Goal: Information Seeking & Learning: Learn about a topic

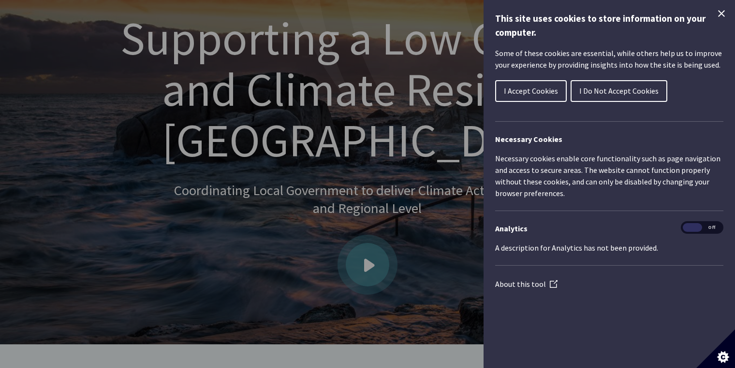
scroll to position [126, 0]
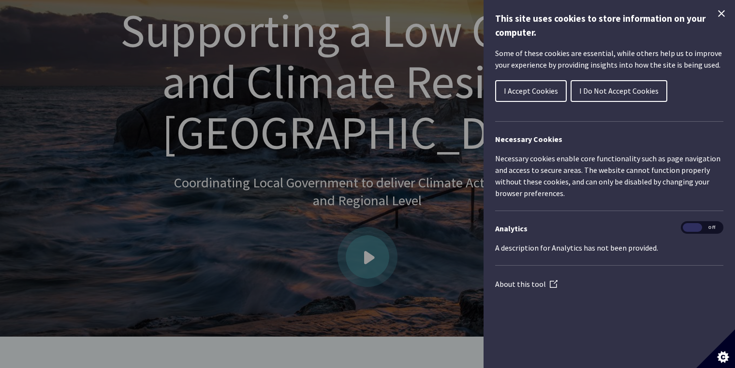
click at [631, 86] on span "I Do Not Accept Cookies" at bounding box center [618, 91] width 79 height 10
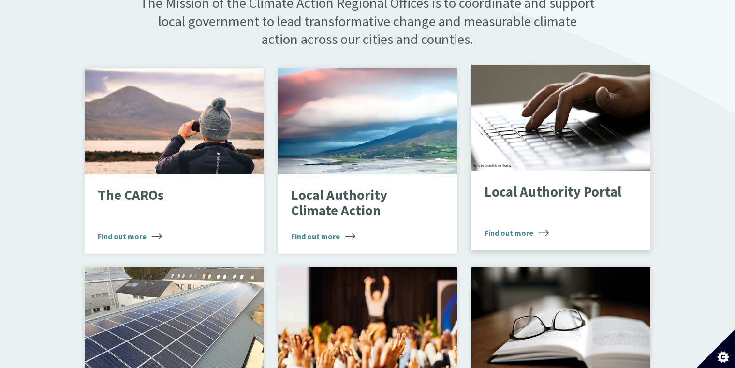
scroll to position [611, 0]
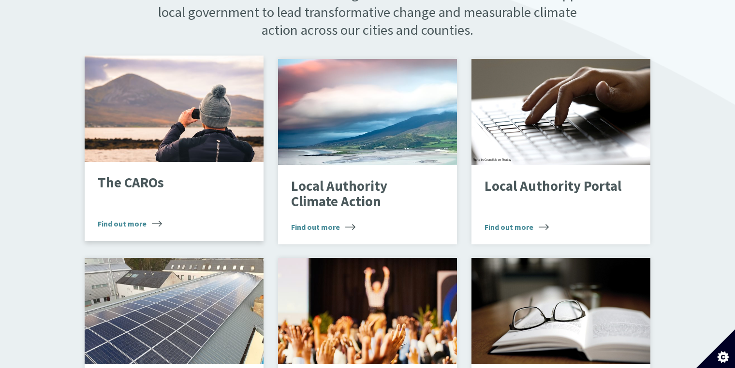
click at [127, 218] on span "Find out more" at bounding box center [130, 224] width 64 height 12
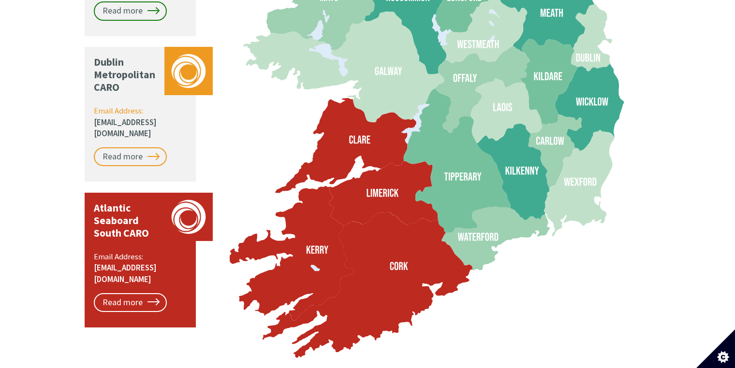
scroll to position [1061, 0]
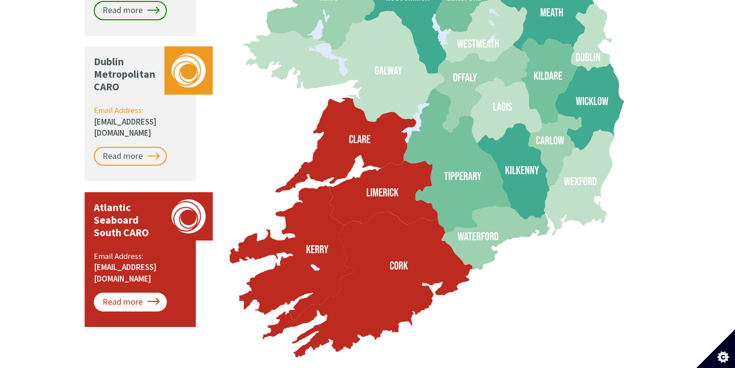
click at [137, 293] on link "Read more" at bounding box center [130, 302] width 73 height 19
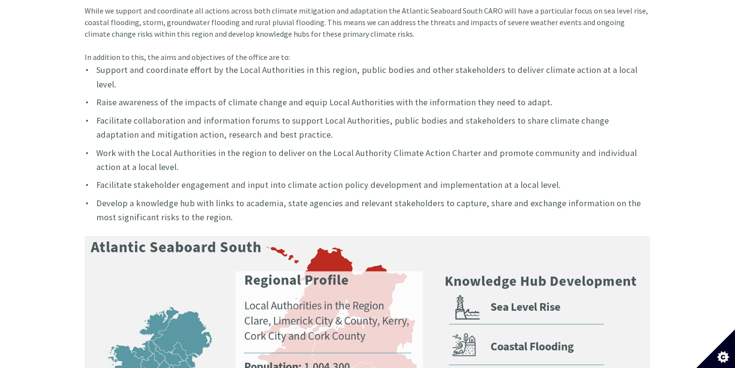
scroll to position [384, 0]
